Goal: Transaction & Acquisition: Purchase product/service

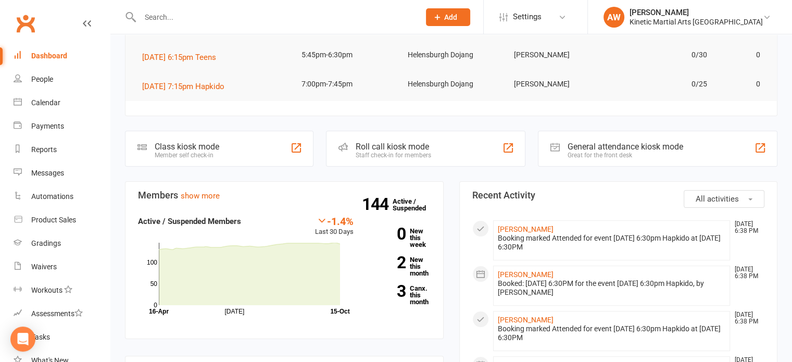
scroll to position [156, 0]
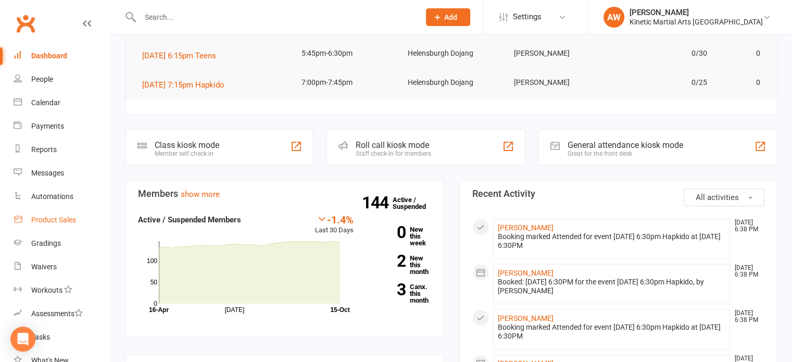
click at [58, 215] on link "Product Sales" at bounding box center [62, 219] width 96 height 23
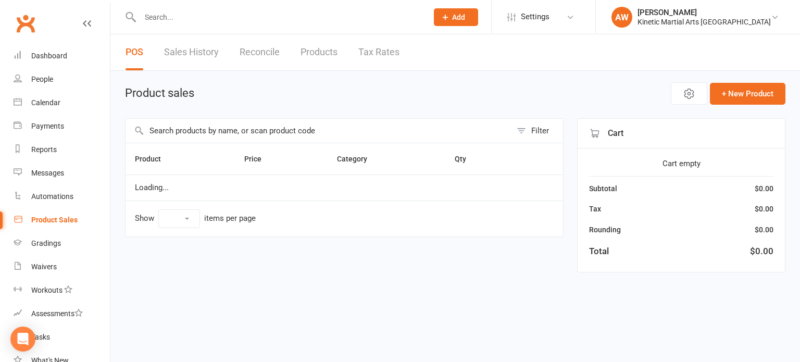
select select "100"
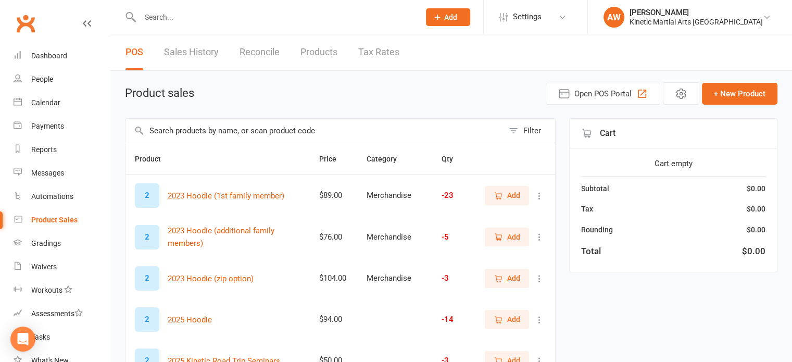
click at [249, 129] on input "text" at bounding box center [315, 131] width 378 height 24
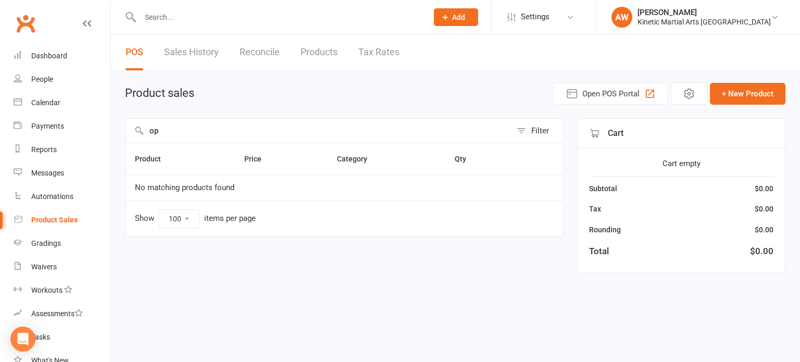
type input "o"
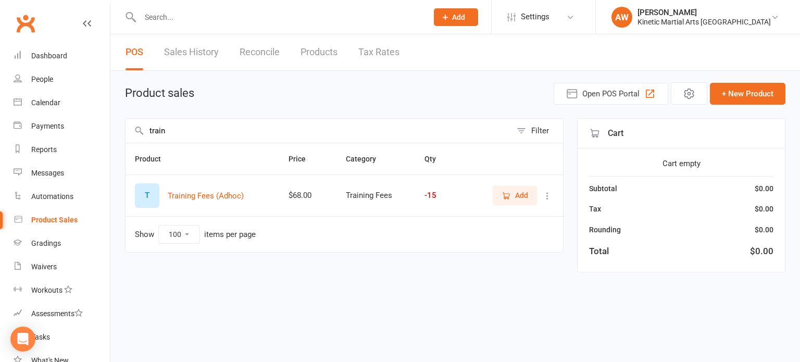
type input "train"
click at [512, 197] on span "Add" at bounding box center [515, 195] width 27 height 11
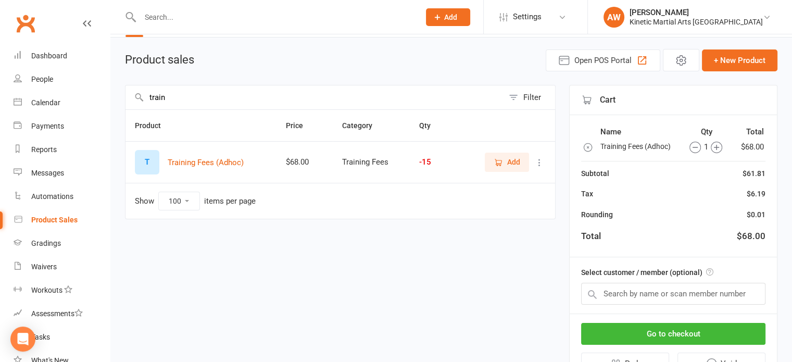
scroll to position [52, 0]
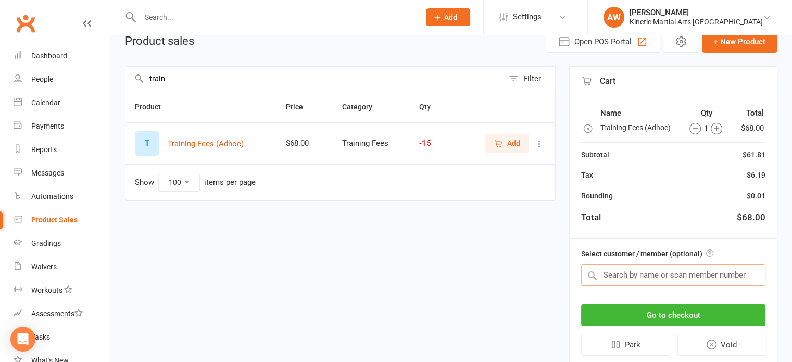
click at [645, 277] on input "text" at bounding box center [673, 275] width 184 height 22
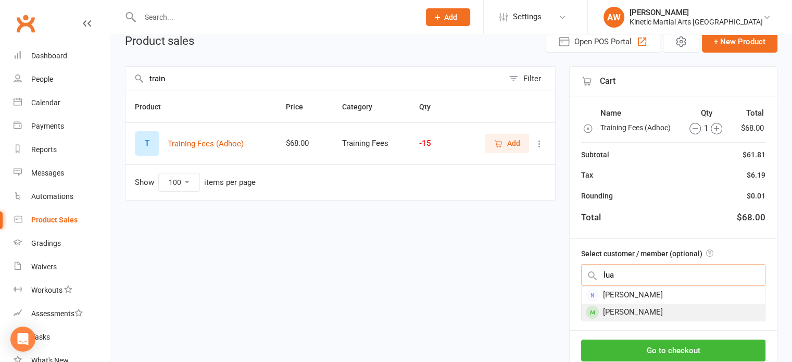
type input "lua"
click at [621, 306] on div "[PERSON_NAME]" at bounding box center [673, 312] width 183 height 17
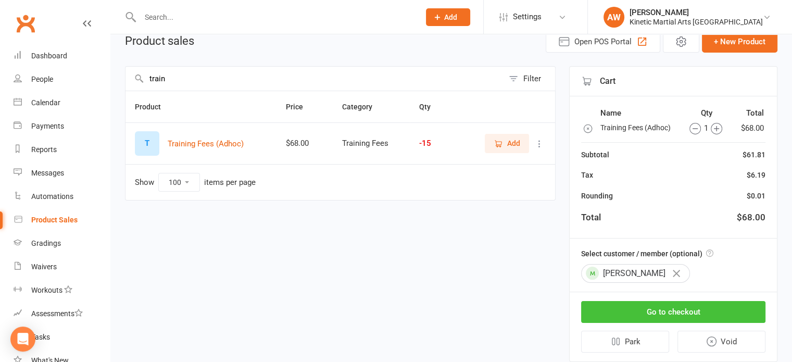
click at [684, 308] on button "Go to checkout" at bounding box center [673, 312] width 184 height 22
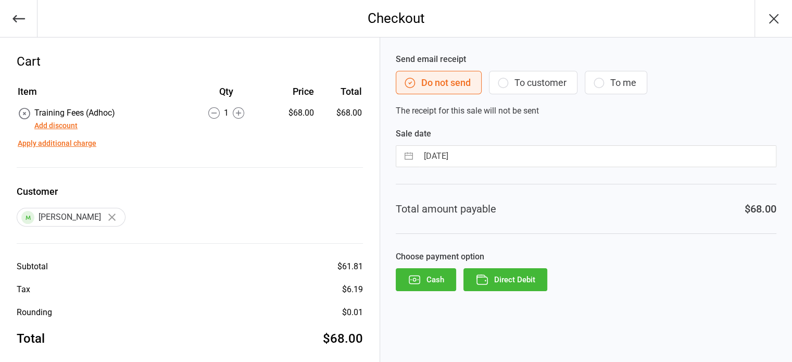
click at [66, 125] on button "Add discount" at bounding box center [55, 125] width 43 height 11
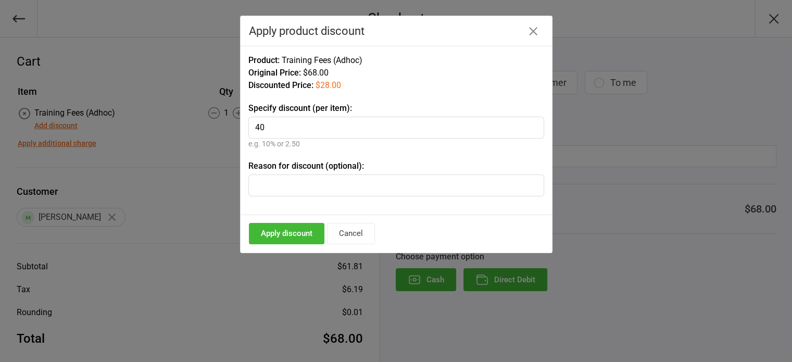
type input "40"
click at [296, 229] on button "Apply discount" at bounding box center [287, 233] width 76 height 21
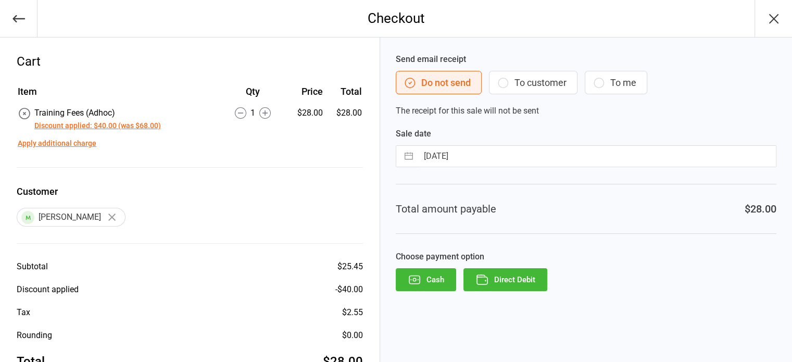
click at [500, 274] on button "Direct Debit" at bounding box center [506, 279] width 84 height 23
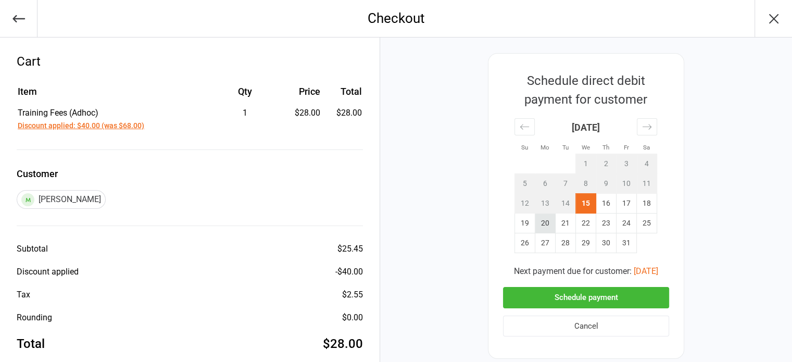
click at [545, 220] on td "20" at bounding box center [546, 224] width 20 height 20
click at [621, 297] on button "Schedule payment" at bounding box center [586, 297] width 166 height 21
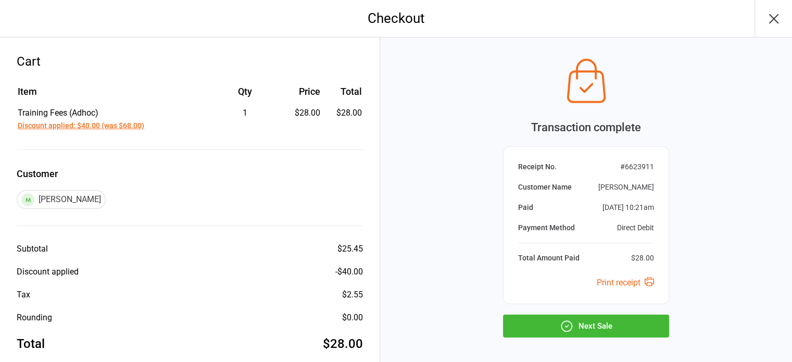
click at [595, 320] on button "Next Sale" at bounding box center [586, 326] width 166 height 23
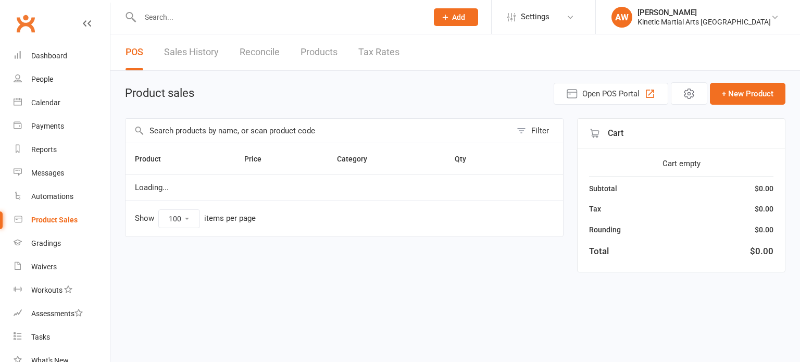
select select "100"
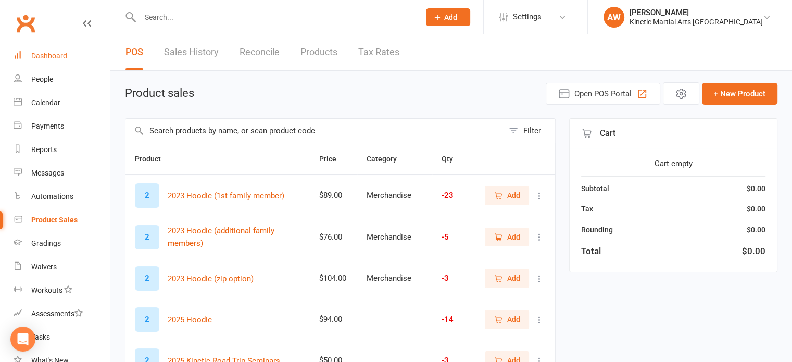
click at [50, 55] on div "Dashboard" at bounding box center [49, 56] width 36 height 8
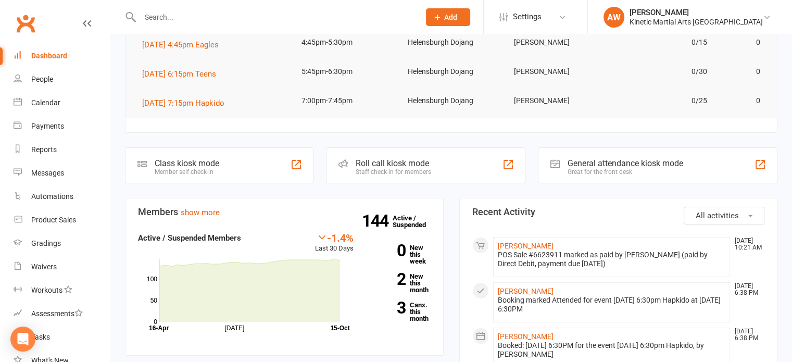
scroll to position [156, 0]
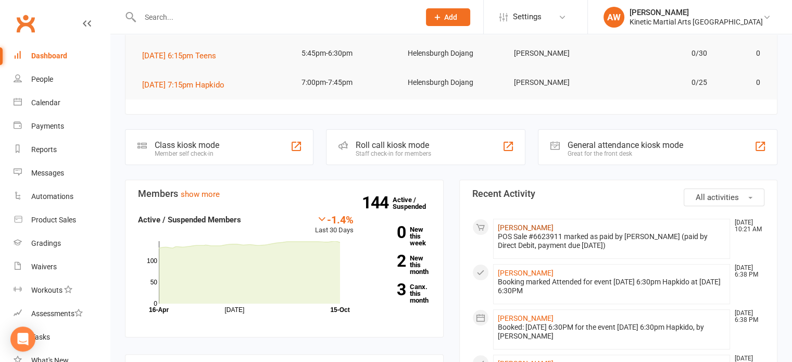
click at [519, 227] on link "[PERSON_NAME]" at bounding box center [526, 227] width 56 height 8
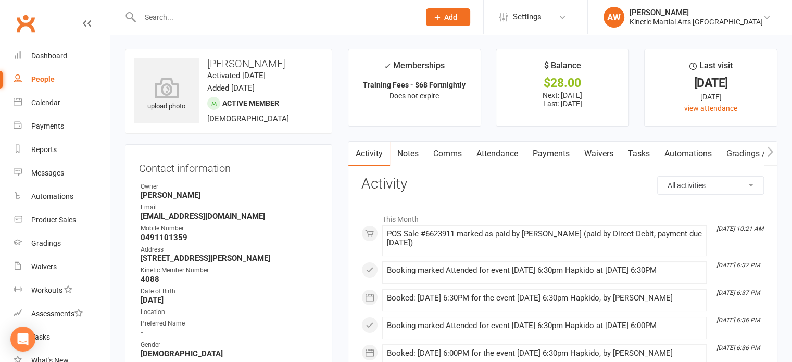
click at [547, 149] on link "Payments" at bounding box center [552, 154] width 52 height 24
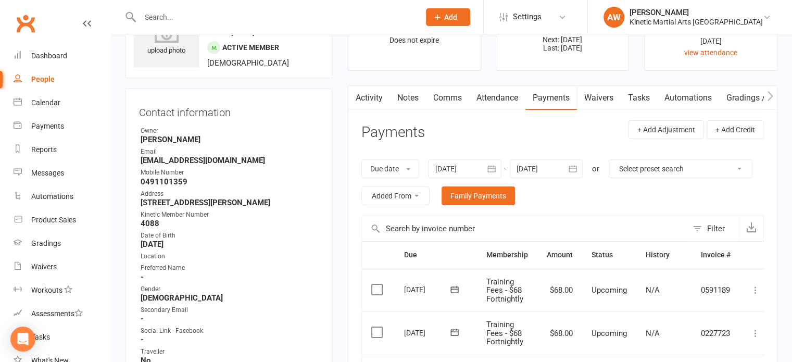
scroll to position [208, 0]
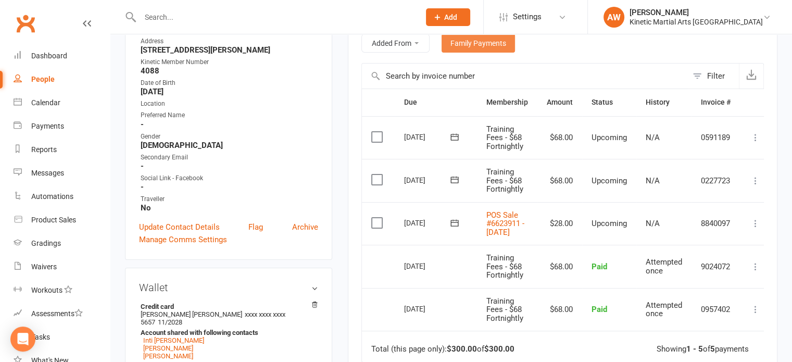
click at [515, 43] on link "Family Payments" at bounding box center [478, 43] width 73 height 19
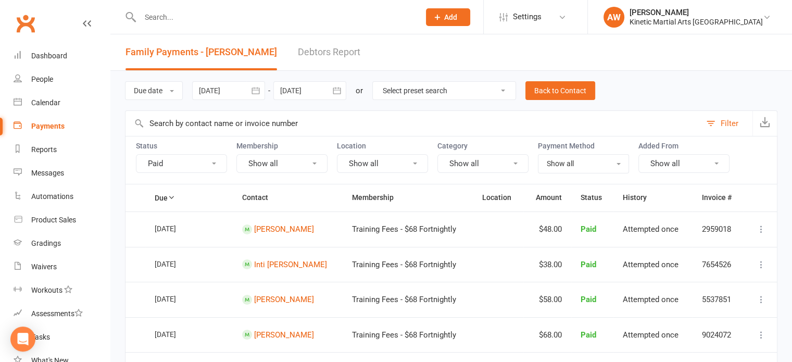
click at [218, 164] on button "Paid" at bounding box center [181, 163] width 91 height 19
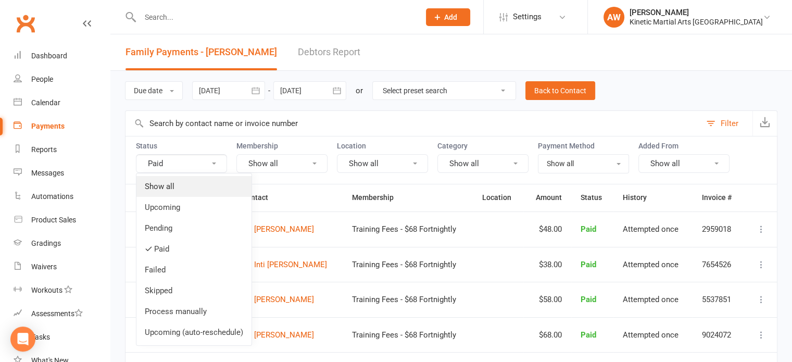
click at [175, 183] on link "Show all" at bounding box center [193, 186] width 115 height 21
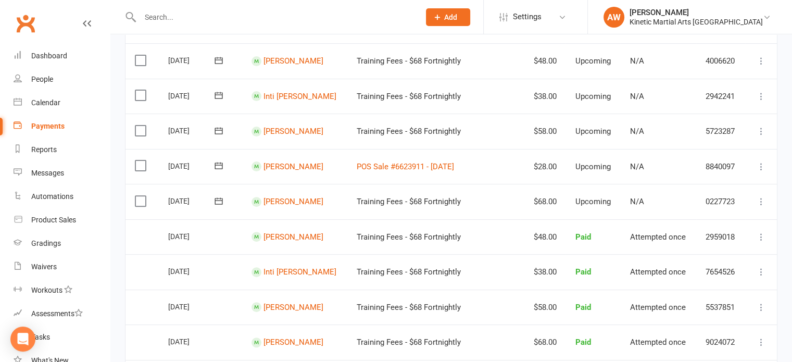
scroll to position [260, 0]
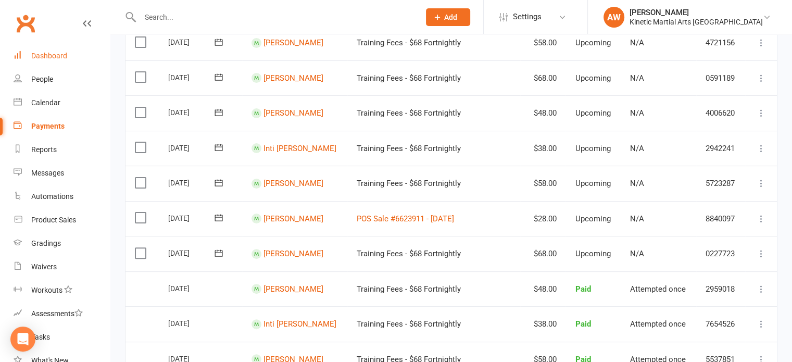
click at [60, 54] on div "Dashboard" at bounding box center [49, 56] width 36 height 8
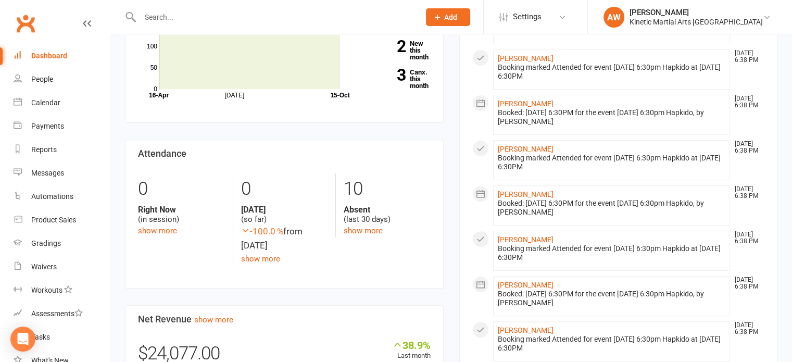
scroll to position [469, 0]
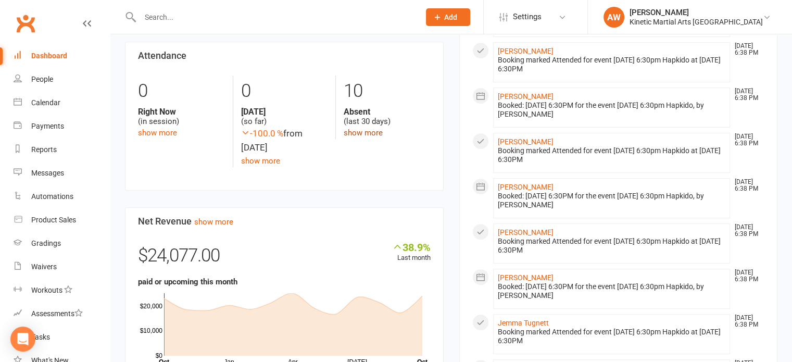
click at [356, 134] on link "show more" at bounding box center [363, 132] width 39 height 9
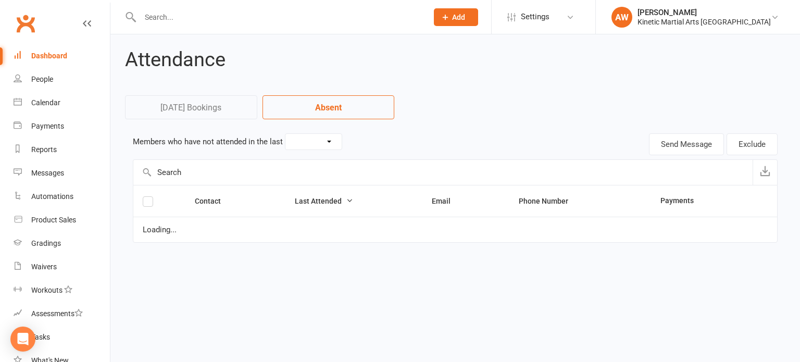
select select "30"
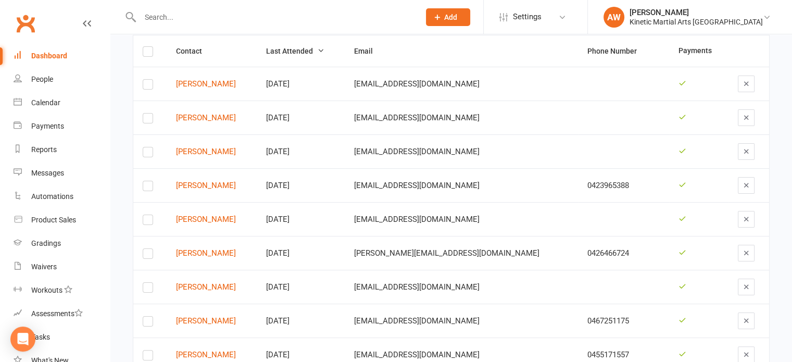
scroll to position [52, 0]
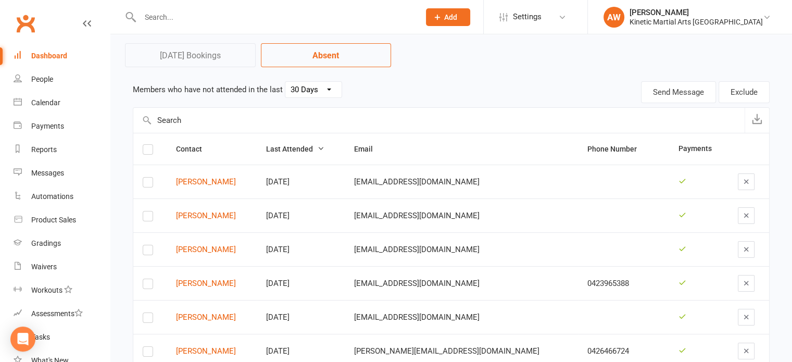
click at [42, 51] on link "Dashboard" at bounding box center [62, 55] width 96 height 23
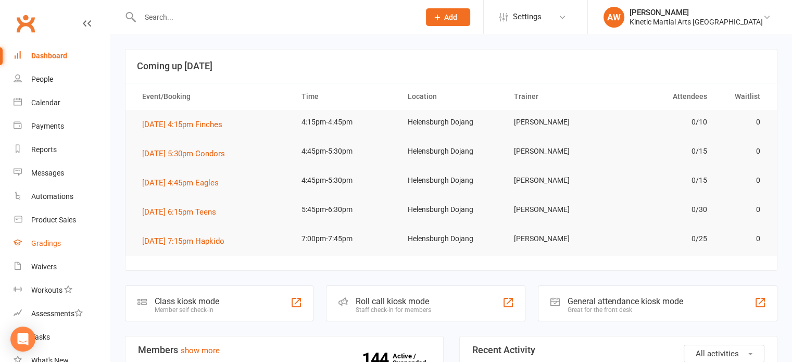
click at [49, 244] on div "Gradings" at bounding box center [46, 243] width 30 height 8
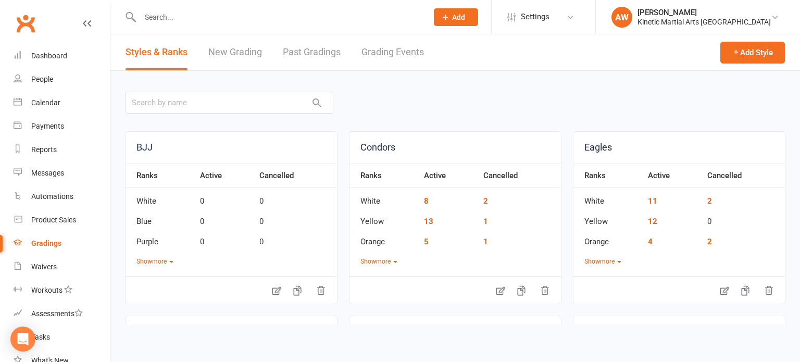
click at [395, 55] on link "Grading Events" at bounding box center [393, 52] width 63 height 36
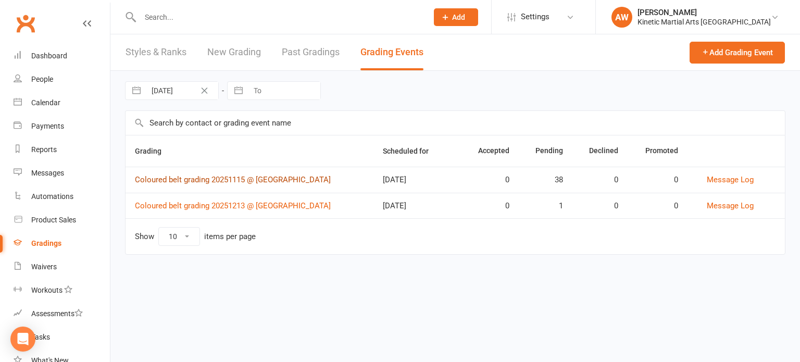
click at [229, 180] on link "Coloured belt grading 20251115 @ Helensburgh" at bounding box center [233, 179] width 196 height 9
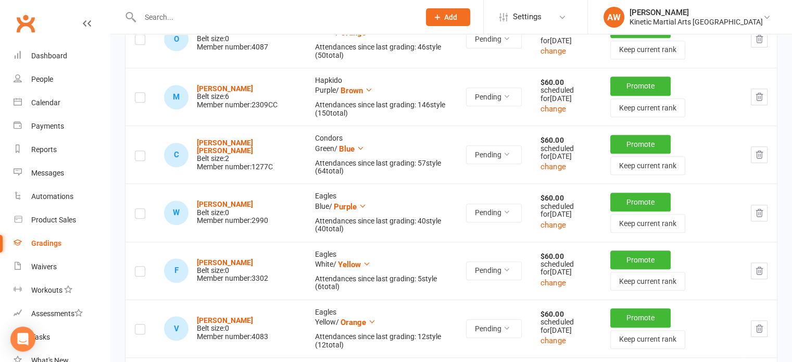
scroll to position [938, 0]
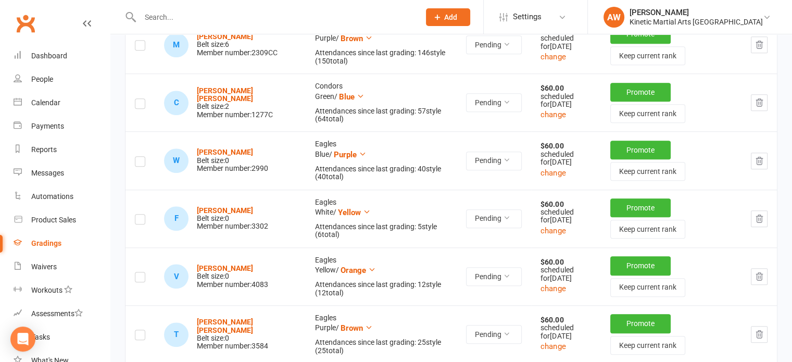
click at [763, 210] on button "button" at bounding box center [759, 218] width 17 height 17
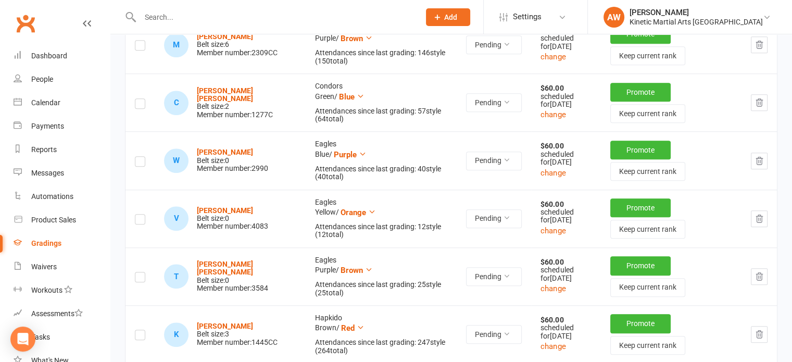
click at [763, 214] on icon "button" at bounding box center [759, 218] width 9 height 9
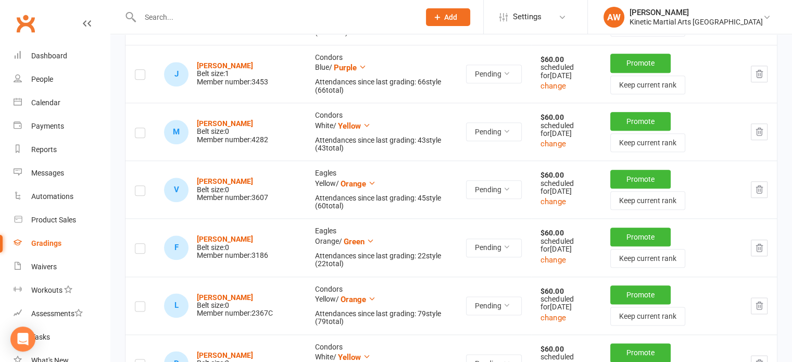
scroll to position [1250, 0]
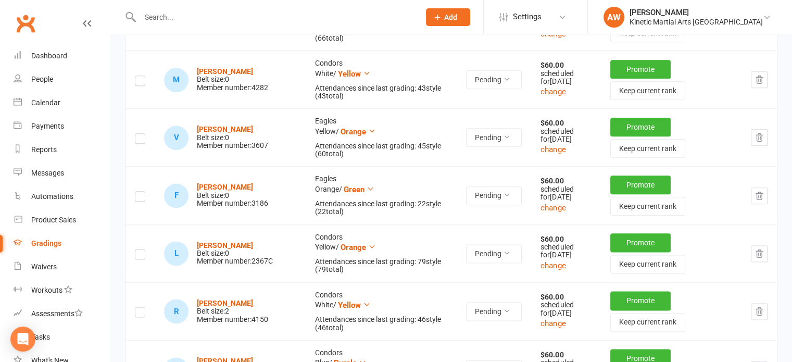
click at [757, 191] on icon "button" at bounding box center [759, 195] width 9 height 9
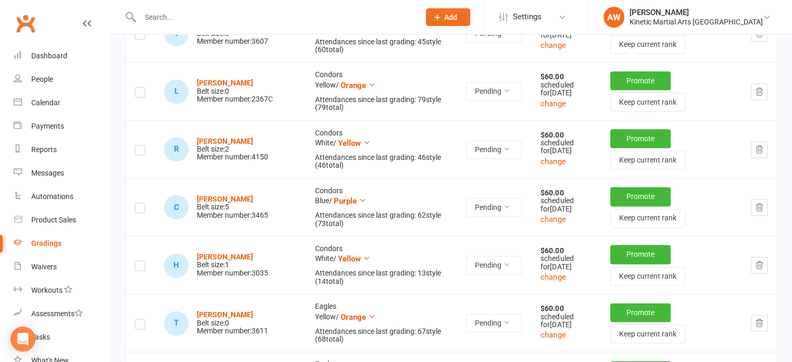
scroll to position [1407, 0]
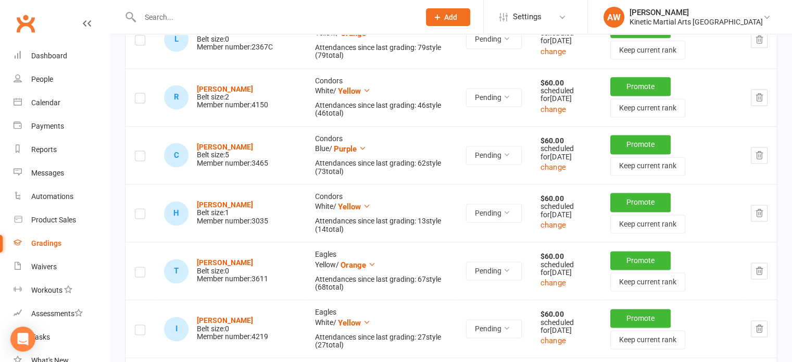
click at [754, 205] on button "button" at bounding box center [759, 213] width 17 height 17
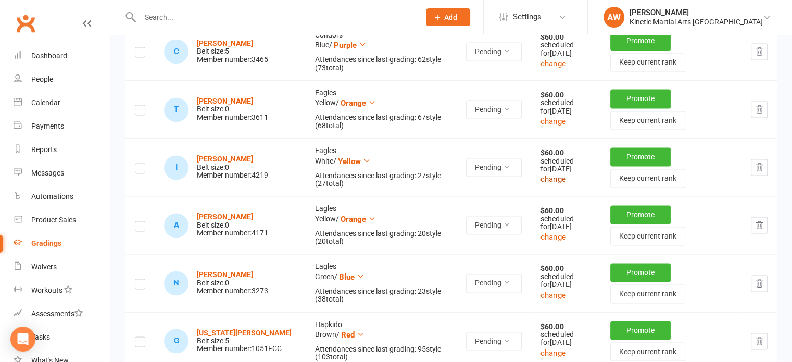
scroll to position [1511, 0]
click at [756, 220] on icon "button" at bounding box center [759, 224] width 9 height 9
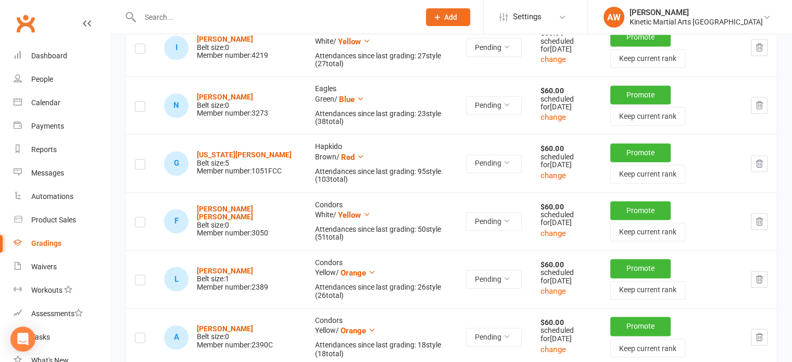
scroll to position [1667, 0]
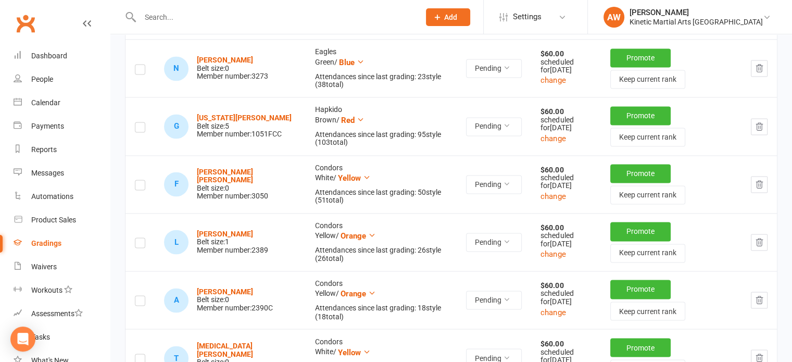
click at [759, 238] on icon "button" at bounding box center [759, 241] width 7 height 7
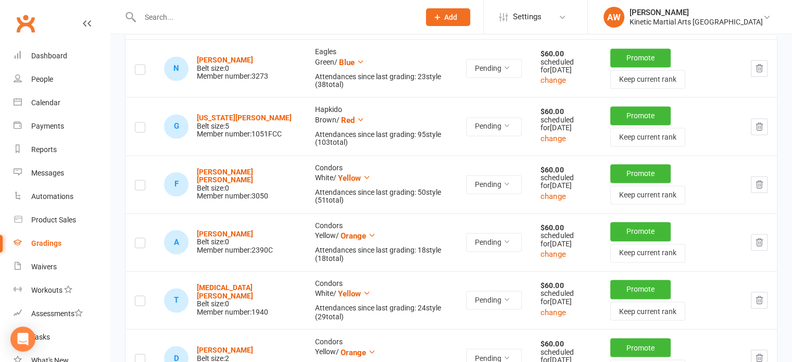
click at [760, 238] on icon "button" at bounding box center [759, 241] width 7 height 7
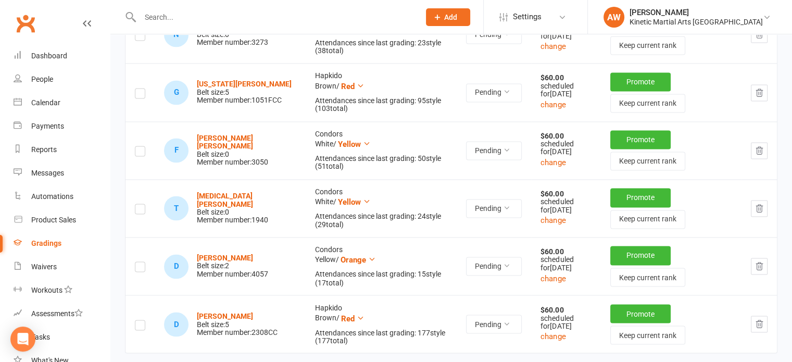
scroll to position [1719, 0]
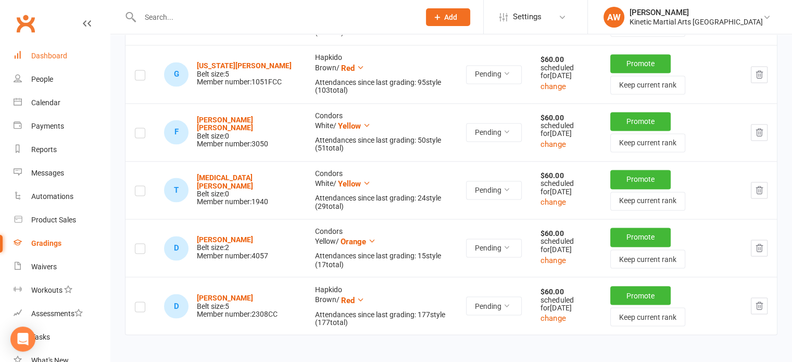
click at [54, 56] on div "Dashboard" at bounding box center [49, 56] width 36 height 8
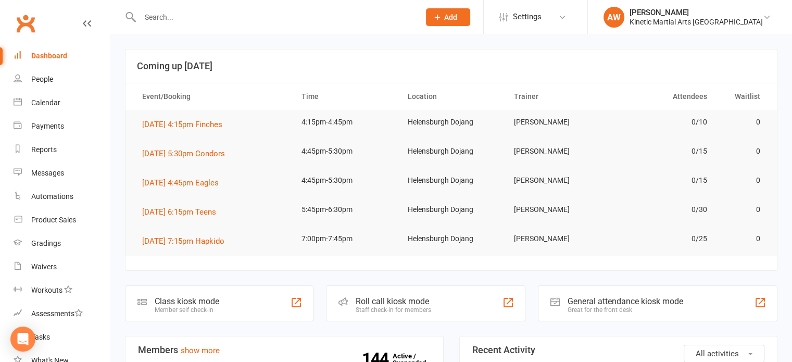
click at [61, 58] on div "Dashboard" at bounding box center [49, 56] width 36 height 8
click at [51, 84] on link "People" at bounding box center [62, 79] width 96 height 23
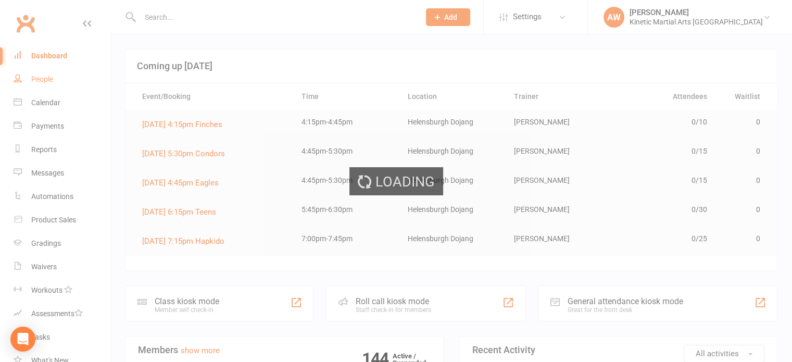
select select "100"
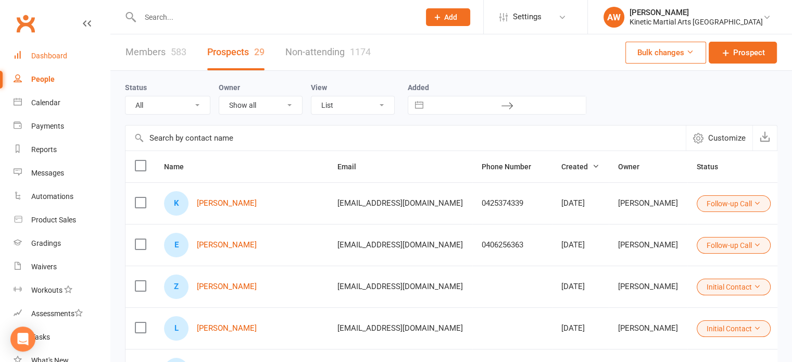
click at [56, 54] on div "Dashboard" at bounding box center [49, 56] width 36 height 8
